Goal: Use online tool/utility: Utilize a website feature to perform a specific function

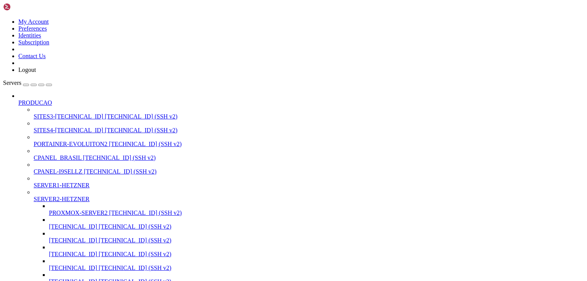
click at [41, 85] on div "button" at bounding box center [41, 85] width 0 height 0
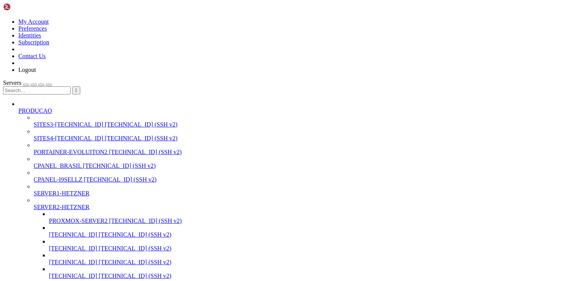
click at [44, 86] on input "text" at bounding box center [37, 90] width 68 height 8
type input "229"
drag, startPoint x: 99, startPoint y: 1090, endPoint x: 183, endPoint y: 1102, distance: 85.0
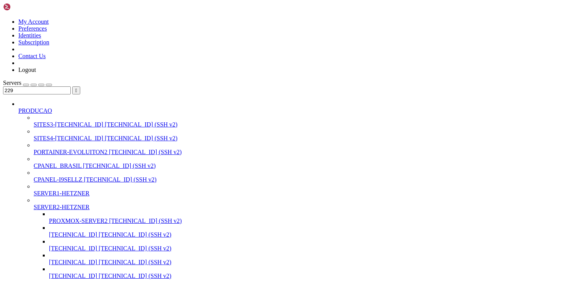
scroll to position [1117, 0]
drag, startPoint x: 207, startPoint y: 1096, endPoint x: 121, endPoint y: 1118, distance: 88.3
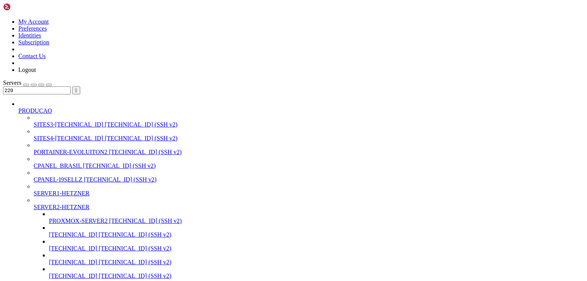
drag, startPoint x: 105, startPoint y: 1120, endPoint x: 150, endPoint y: 1123, distance: 45.9
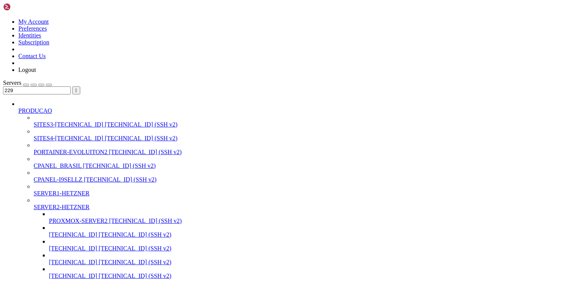
drag, startPoint x: 92, startPoint y: 1122, endPoint x: 239, endPoint y: 1120, distance: 147.0
